Goal: Task Accomplishment & Management: Manage account settings

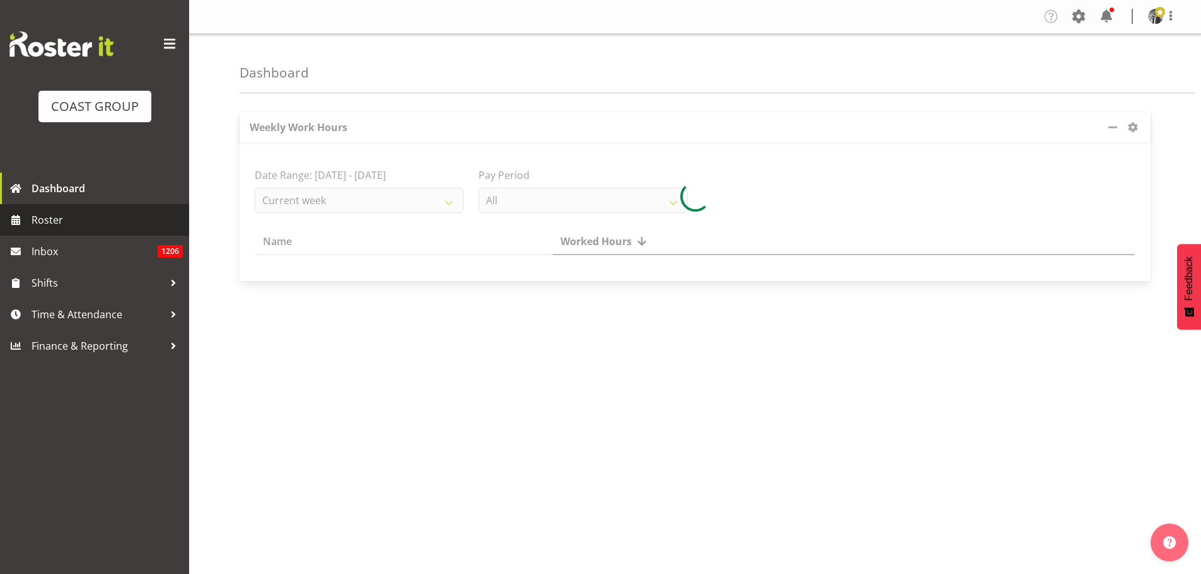
drag, startPoint x: 41, startPoint y: 224, endPoint x: 2, endPoint y: 206, distance: 43.2
click at [41, 224] on span "Roster" at bounding box center [107, 220] width 151 height 19
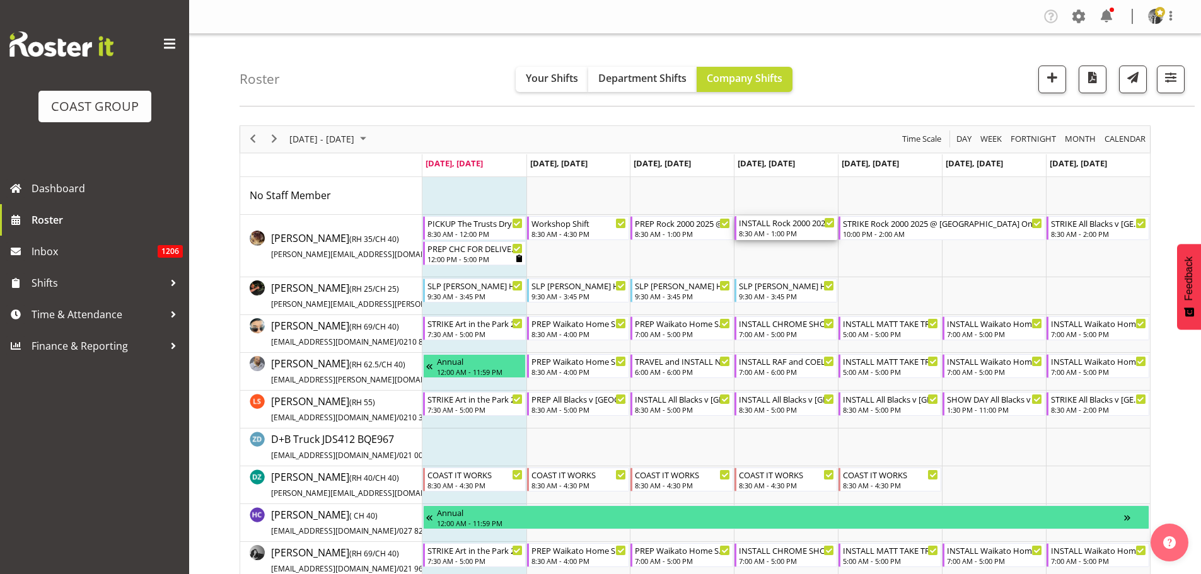
click at [774, 227] on div "INSTALL Rock 2000 2025 @ [GEOGRAPHIC_DATA] On Site @ TBC" at bounding box center [787, 222] width 96 height 13
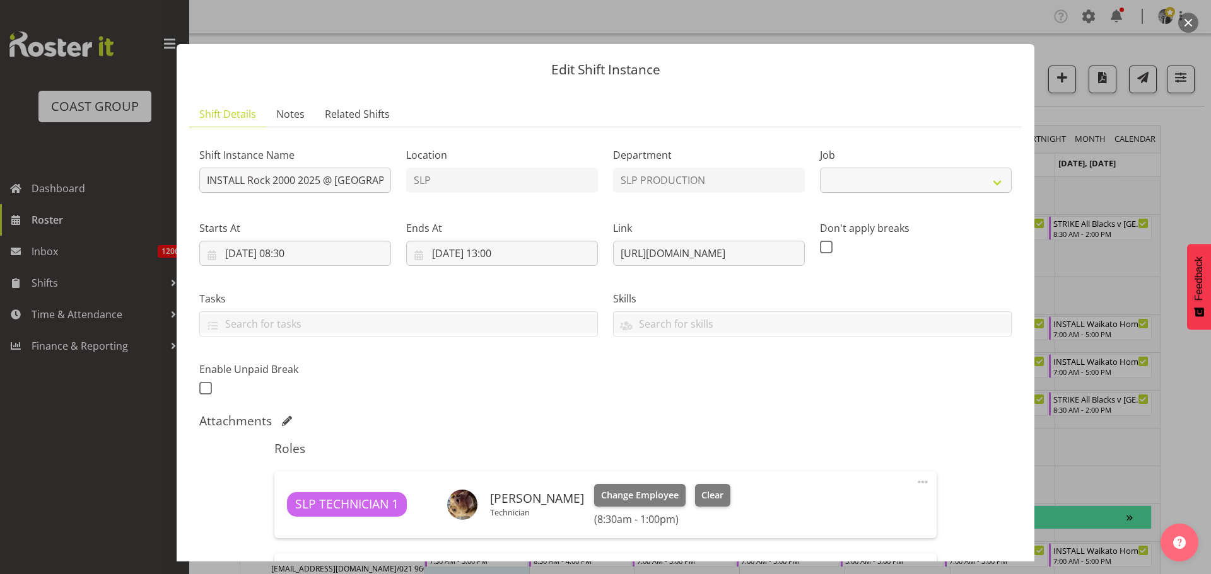
select select "10488"
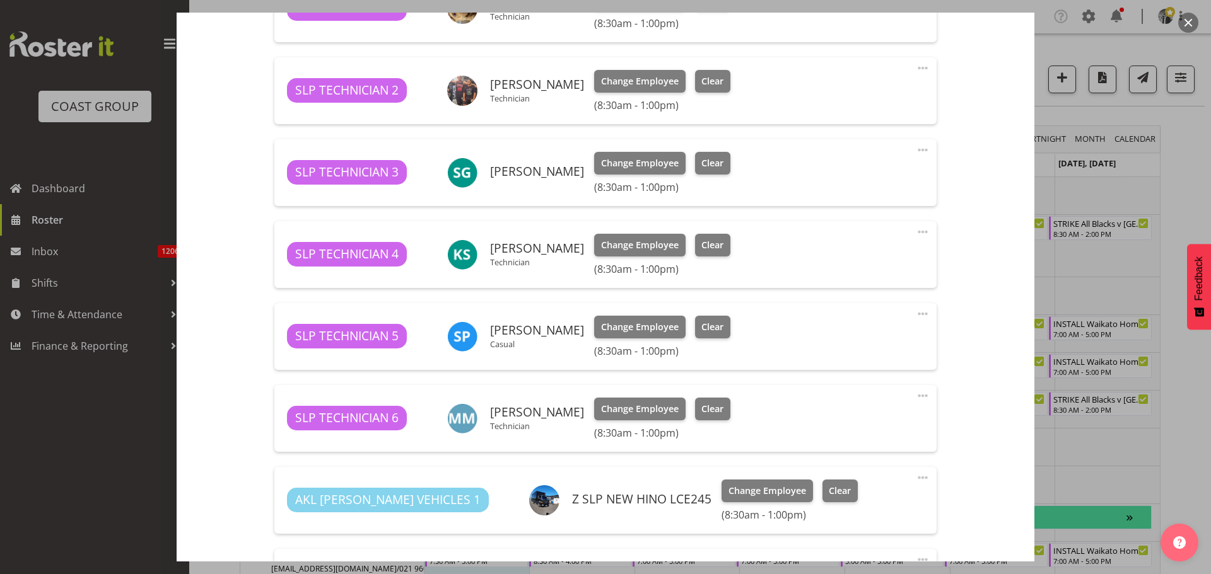
scroll to position [504, 0]
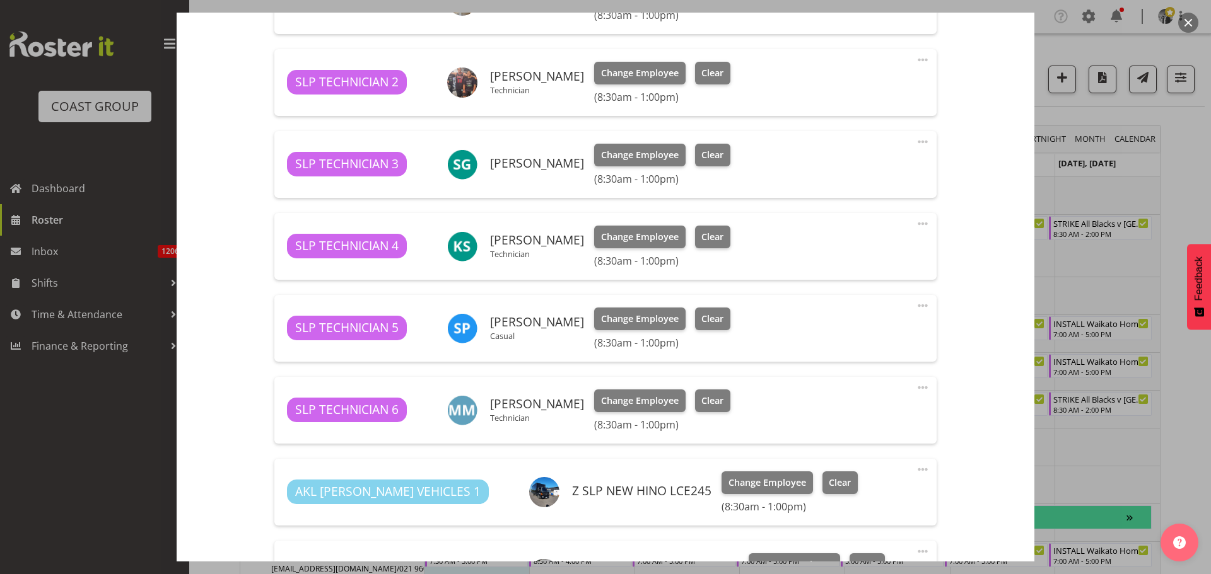
click at [1189, 27] on button "button" at bounding box center [1188, 23] width 20 height 20
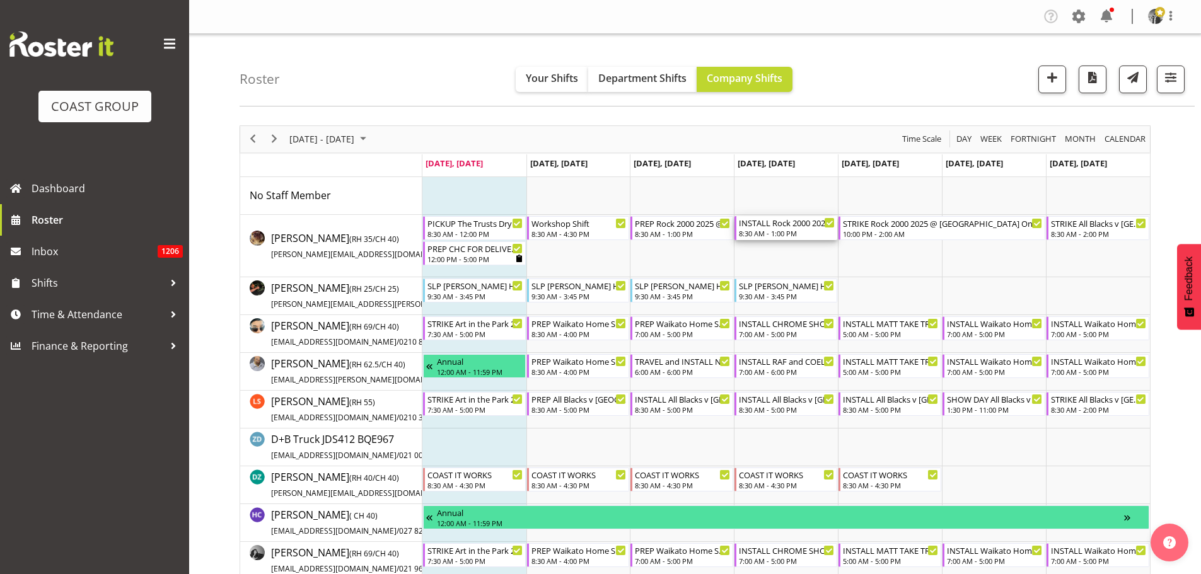
click at [784, 233] on div "8:30 AM - 1:00 PM" at bounding box center [787, 233] width 96 height 10
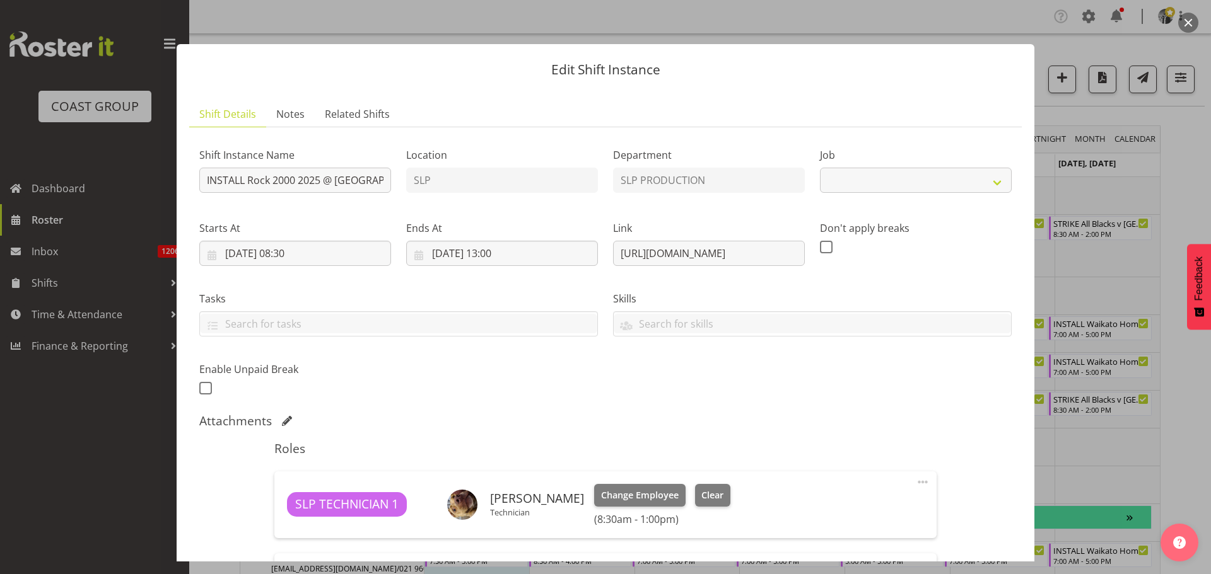
select select "10488"
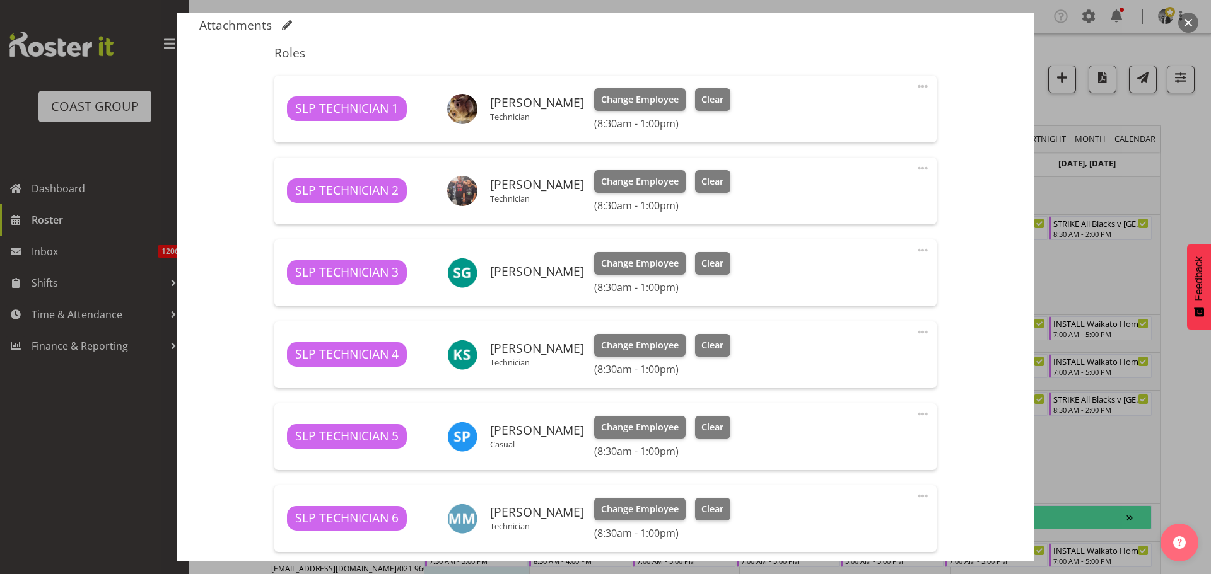
scroll to position [378, 0]
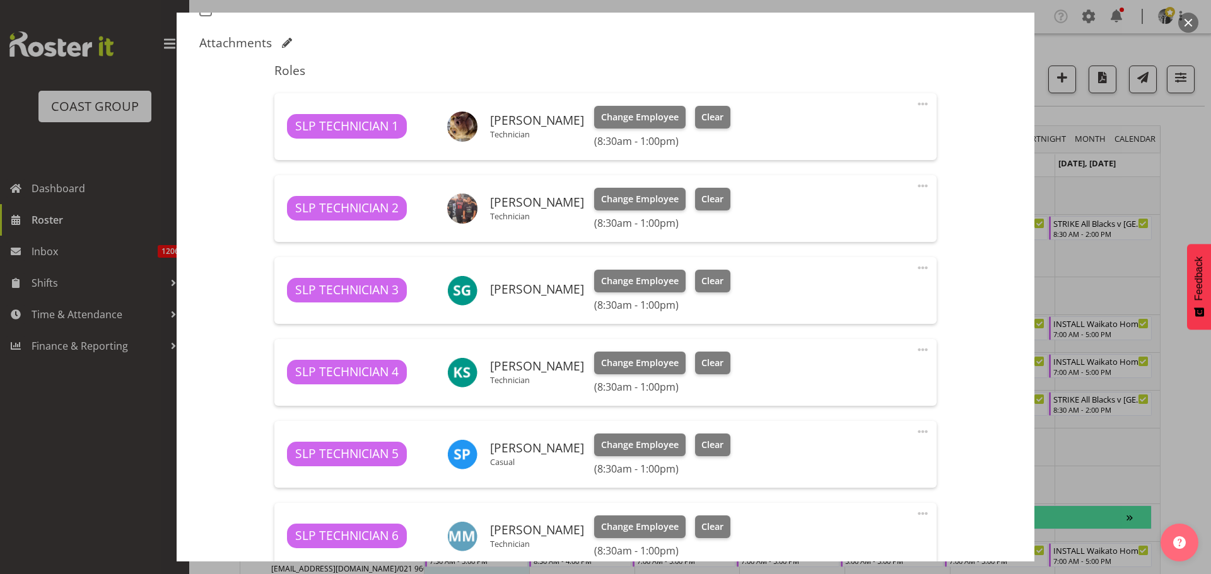
click at [1195, 20] on button "button" at bounding box center [1188, 23] width 20 height 20
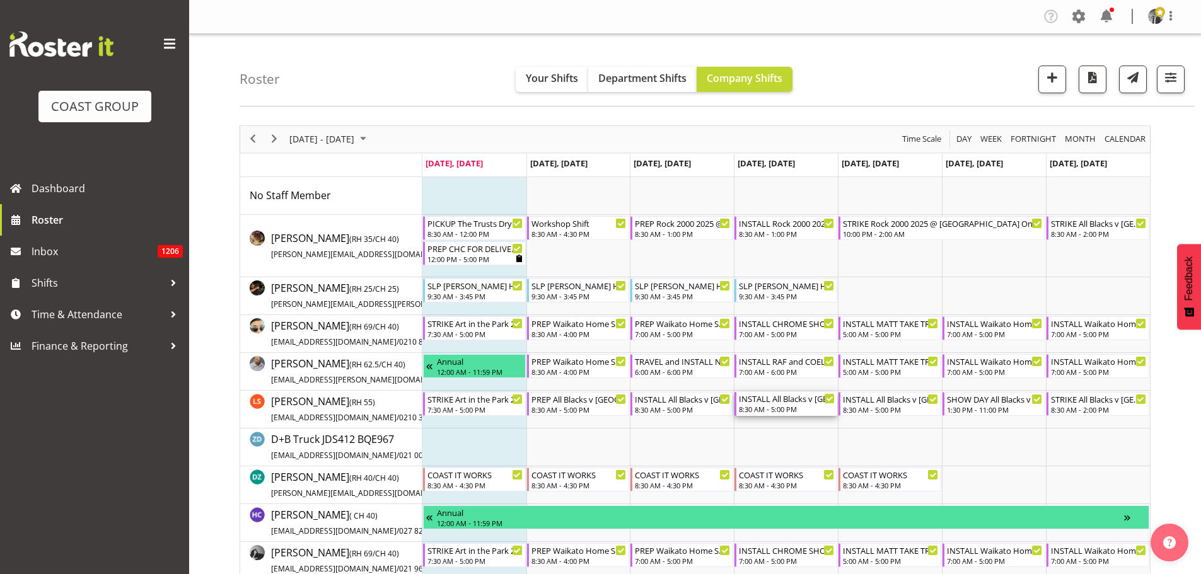
click at [788, 404] on div "INSTALL All Blacks v [GEOGRAPHIC_DATA] 2025 @ [GEOGRAPHIC_DATA] On Site @ TBC" at bounding box center [787, 398] width 96 height 13
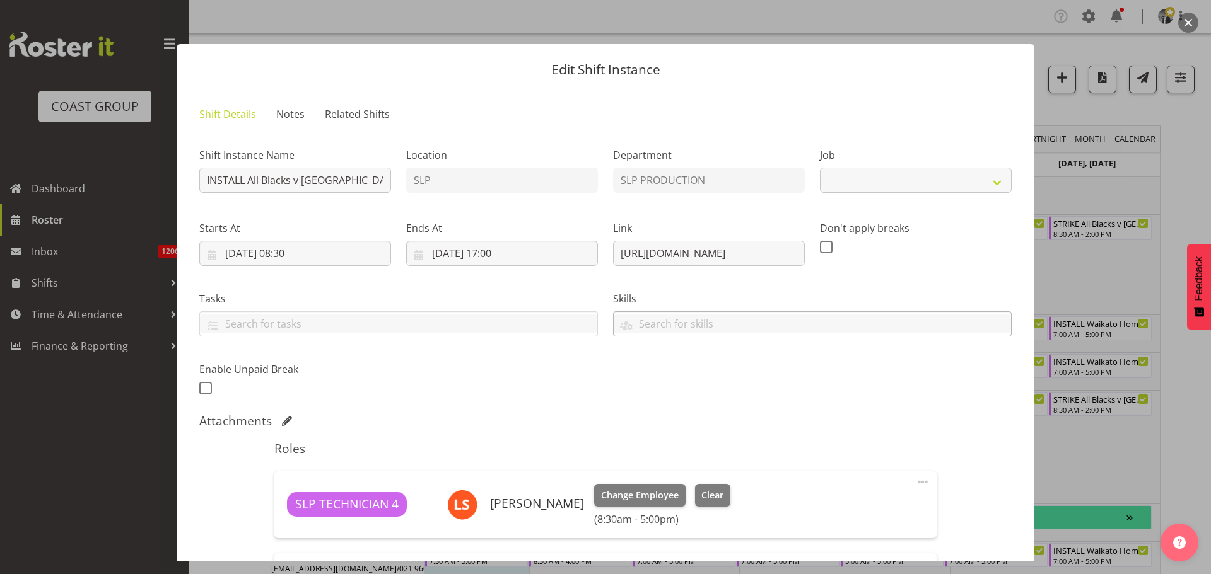
select select "10198"
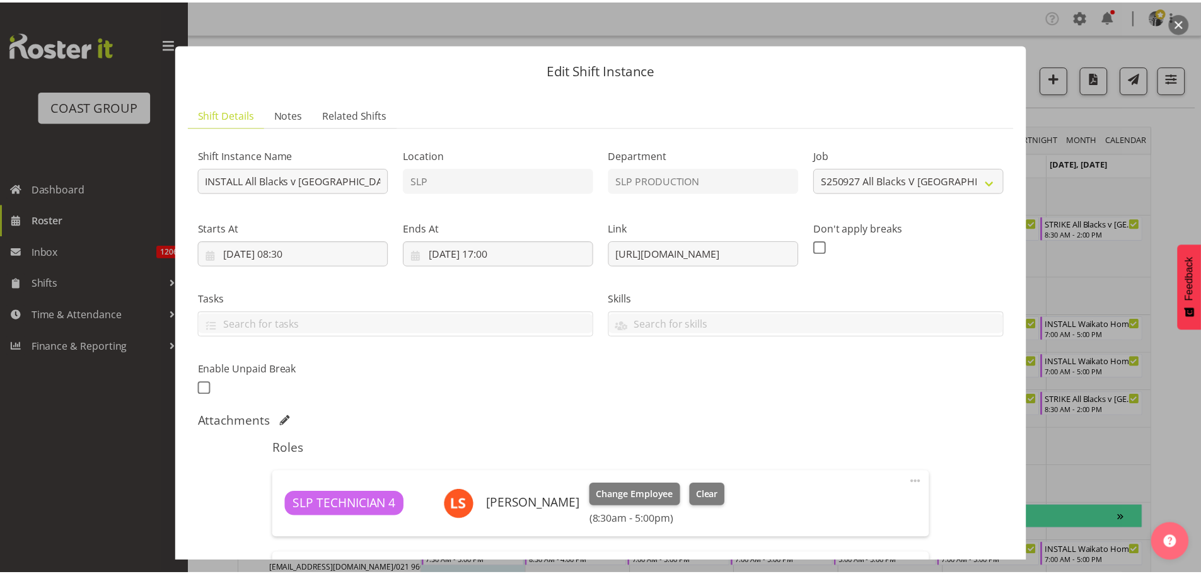
scroll to position [189, 0]
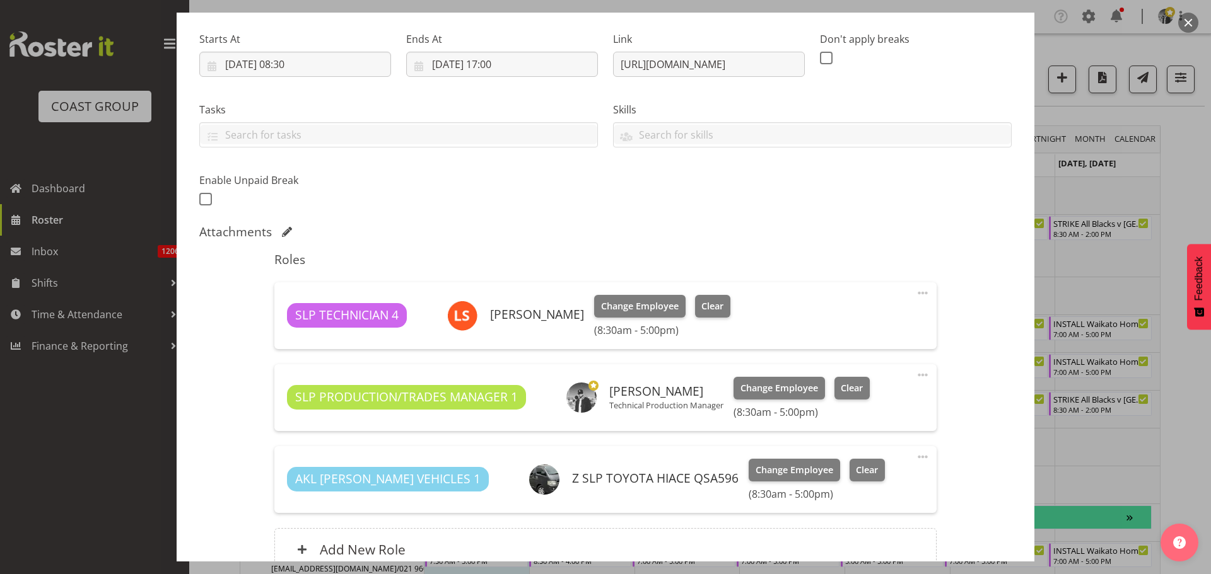
click at [1185, 21] on button "button" at bounding box center [1188, 23] width 20 height 20
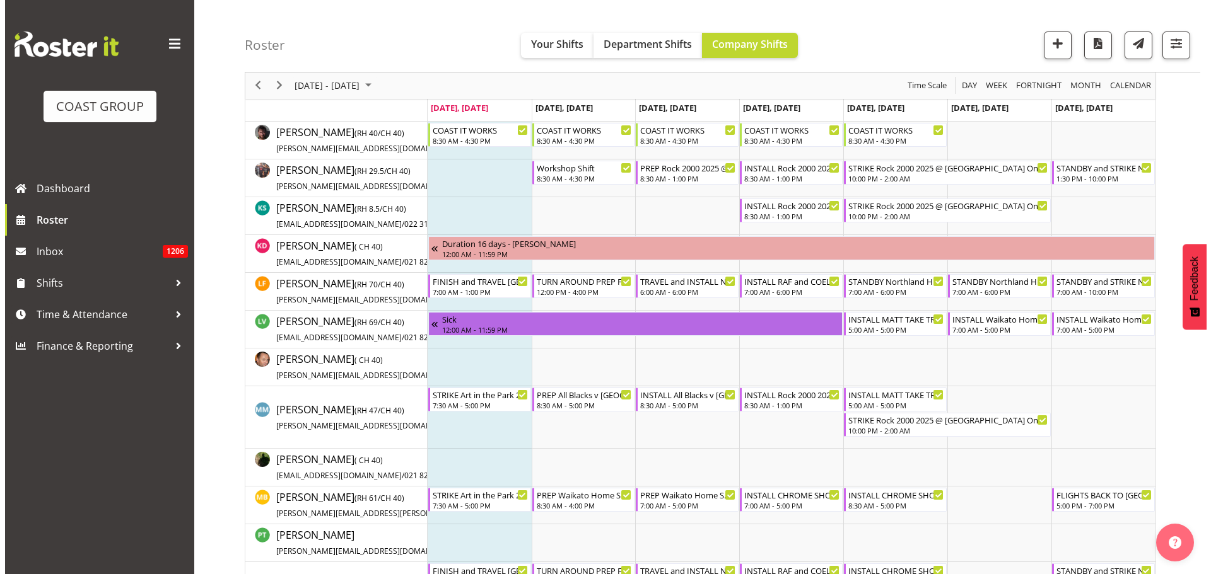
scroll to position [504, 0]
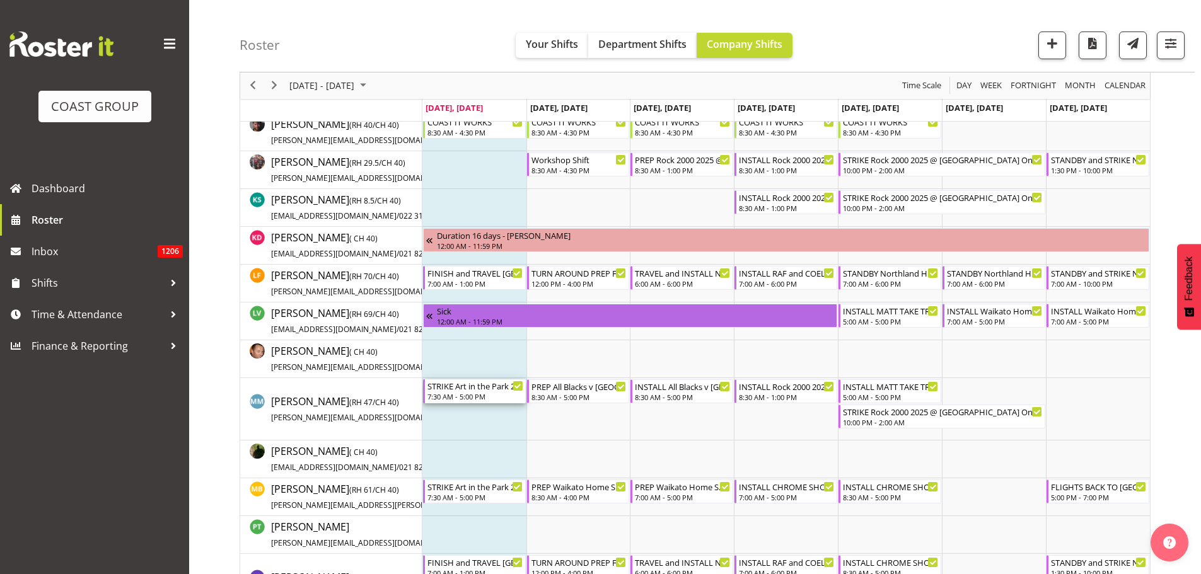
click at [460, 392] on div "7:30 AM - 5:00 PM" at bounding box center [476, 397] width 96 height 10
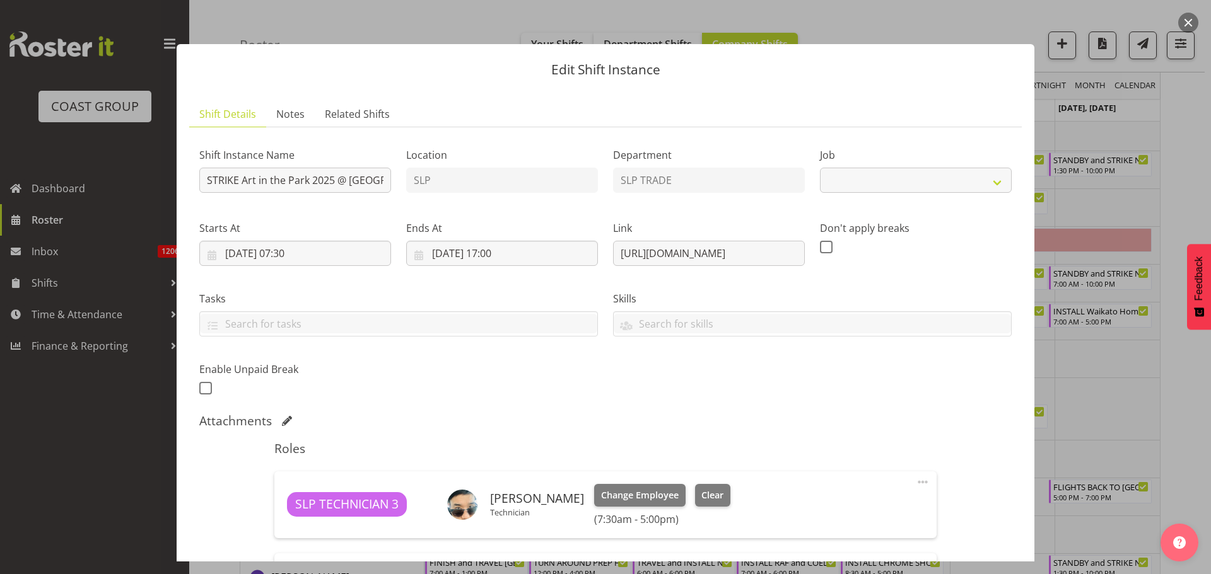
select select "9928"
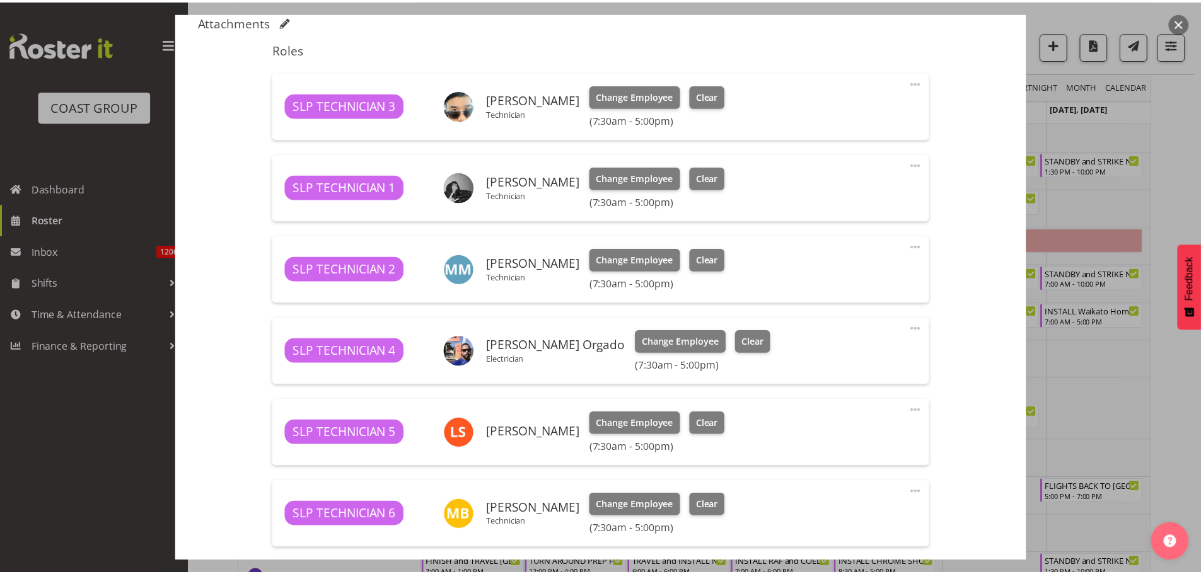
scroll to position [378, 0]
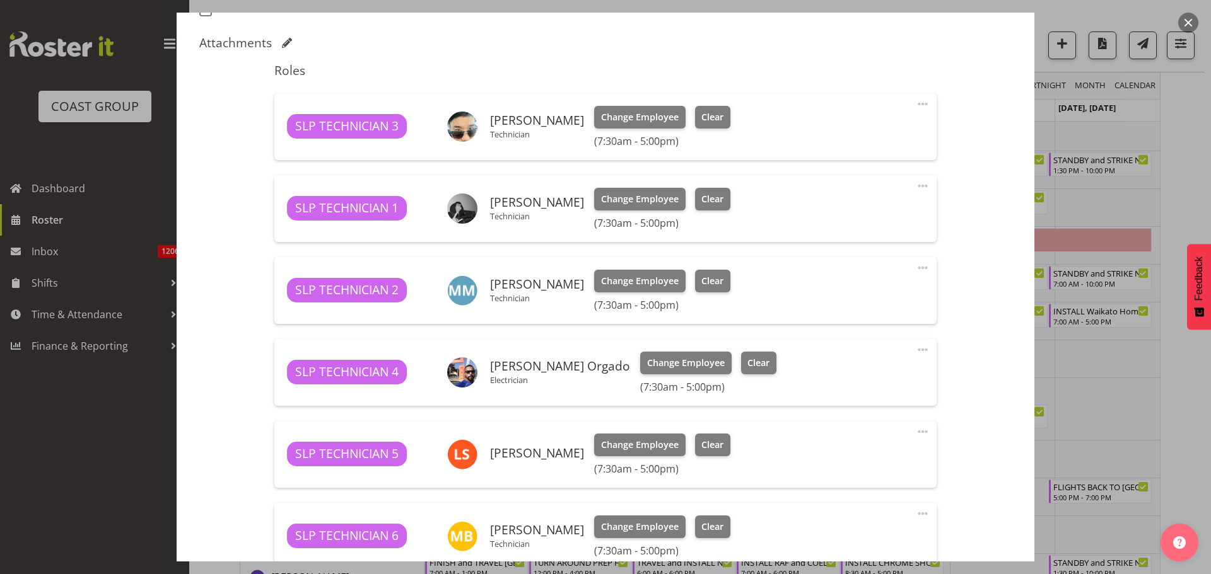
click at [1183, 25] on button "button" at bounding box center [1188, 23] width 20 height 20
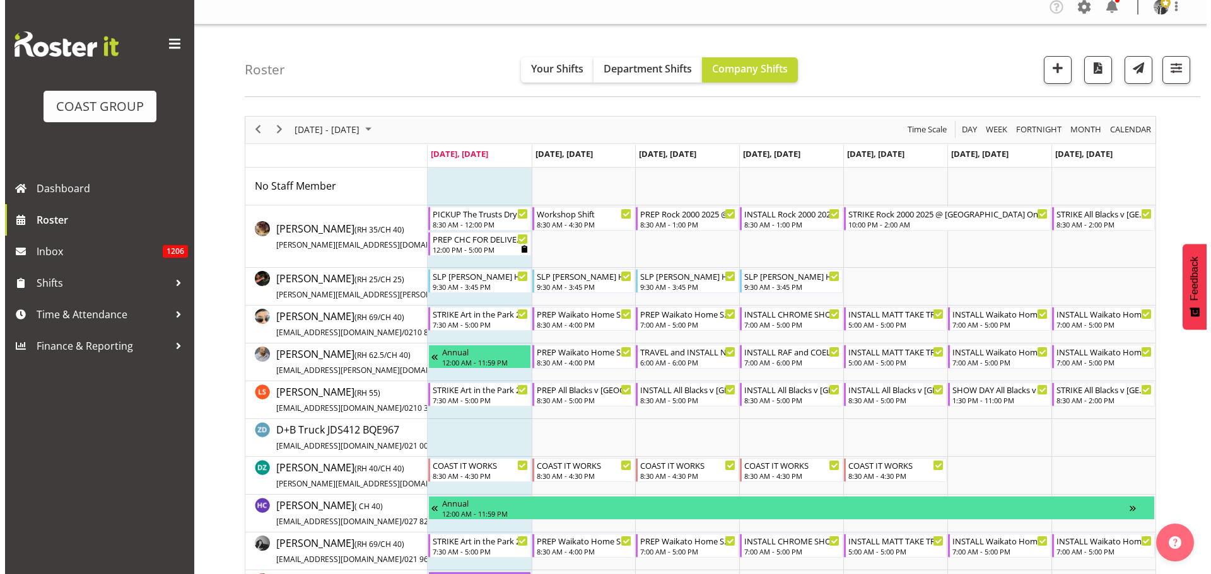
scroll to position [0, 0]
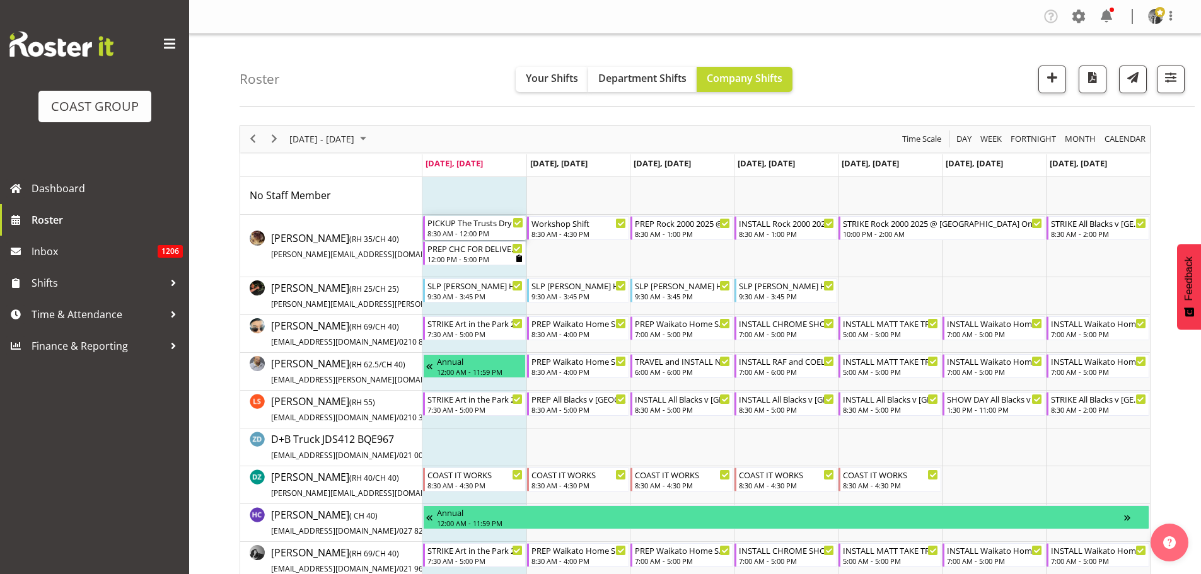
click at [483, 233] on div "8:30 AM - 12:00 PM" at bounding box center [476, 233] width 96 height 10
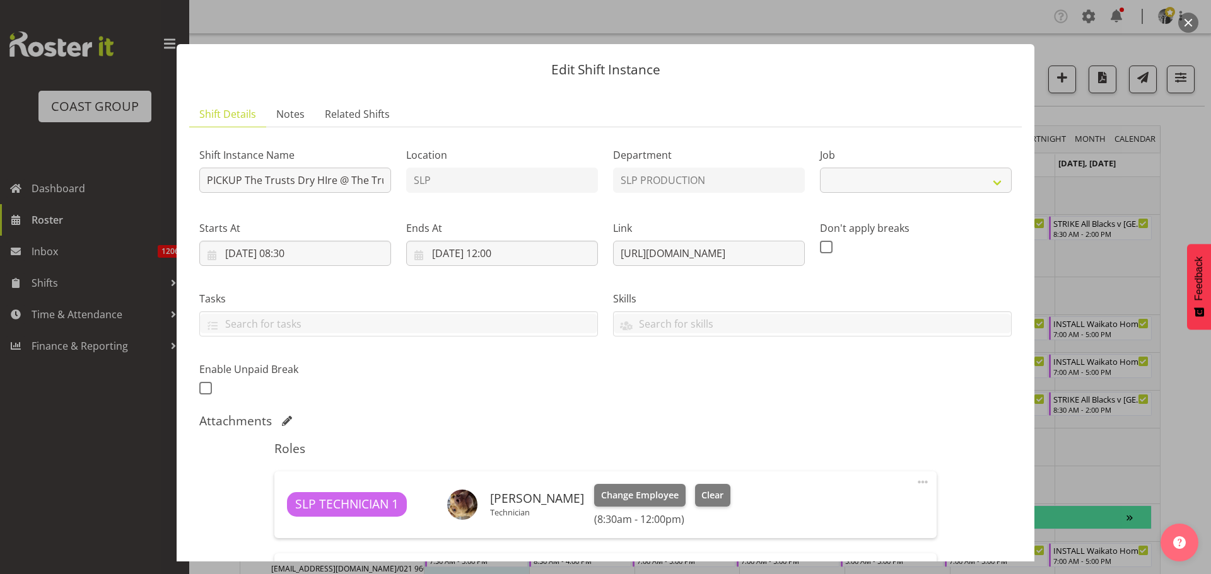
select select "10626"
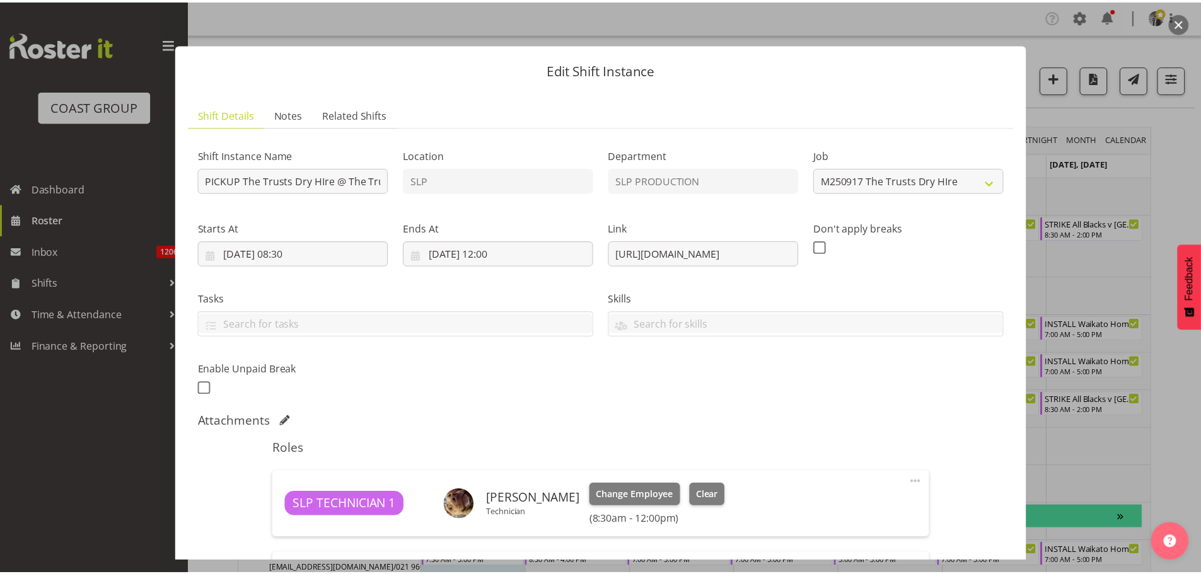
scroll to position [189, 0]
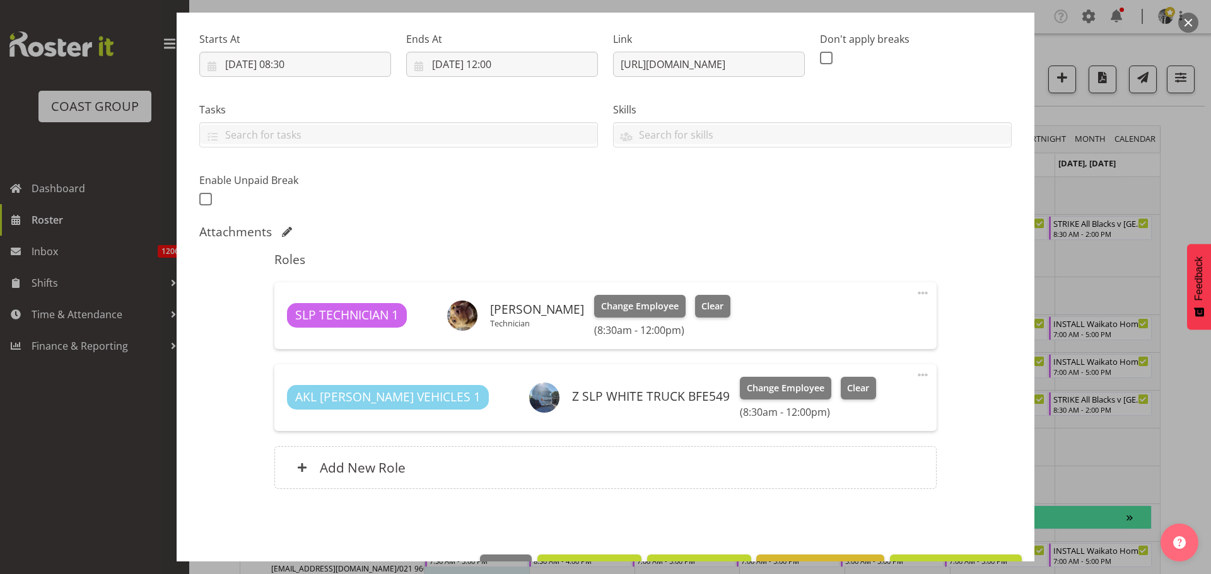
click at [1186, 25] on button "button" at bounding box center [1188, 23] width 20 height 20
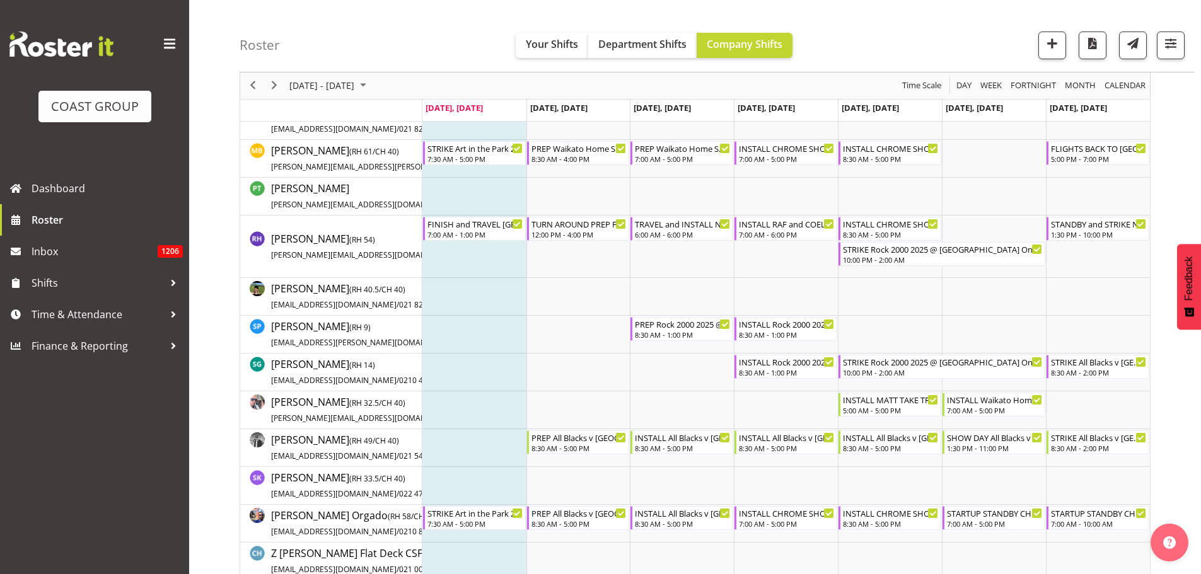
scroll to position [757, 0]
